Goal: Navigation & Orientation: Understand site structure

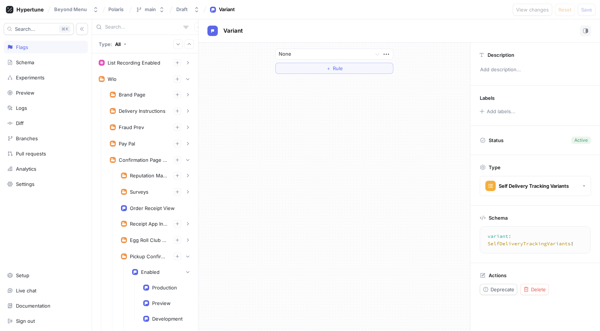
scroll to position [192, 0]
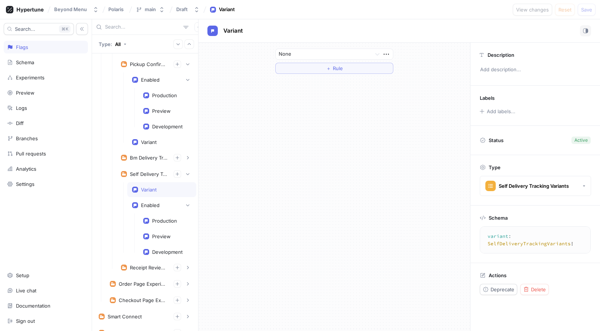
click at [142, 165] on div "Bm Delivery Tracking Experiment Variant Enabled Production Preview Development" at bounding box center [156, 158] width 80 height 16
click at [142, 174] on div "Self Delivery Tracking Experiment" at bounding box center [149, 174] width 38 height 6
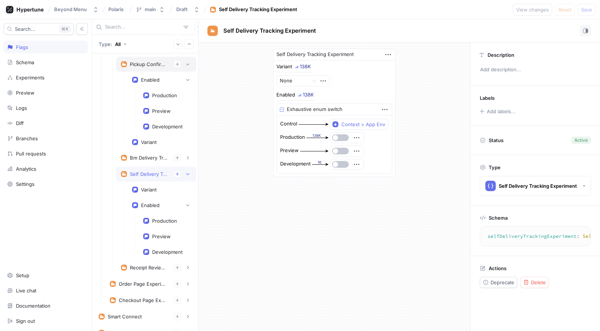
click at [146, 64] on div "Pickup Confirmation Experiment" at bounding box center [149, 64] width 38 height 6
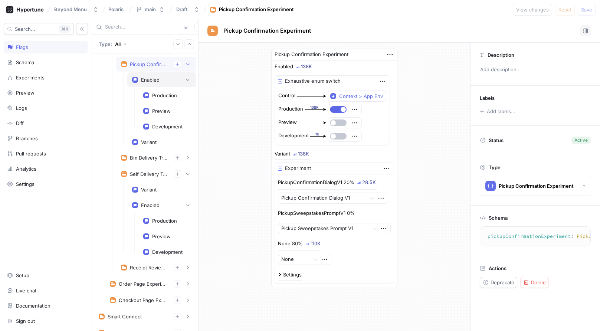
click at [148, 79] on div "Enabled" at bounding box center [150, 80] width 19 height 6
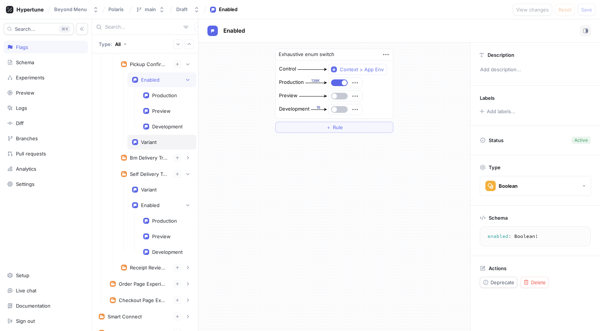
click at [152, 143] on div "Variant" at bounding box center [149, 142] width 16 height 6
